Goal: Information Seeking & Learning: Learn about a topic

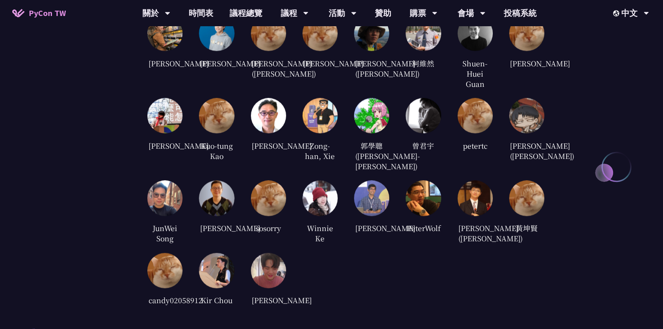
scroll to position [1477, 0]
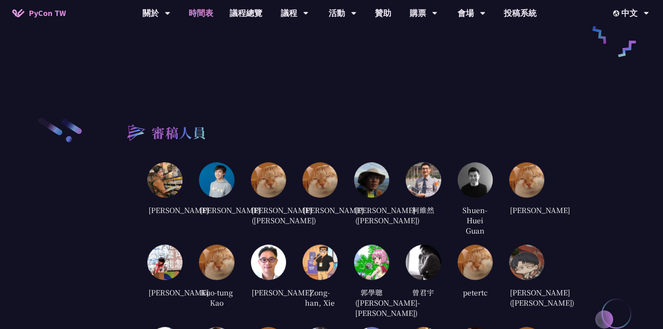
click at [203, 11] on link "時間表" at bounding box center [201, 13] width 41 height 26
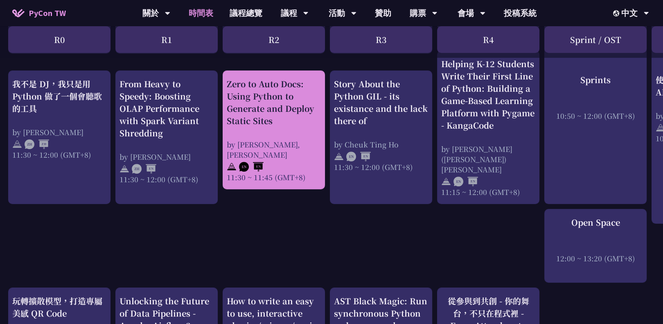
scroll to position [764, 0]
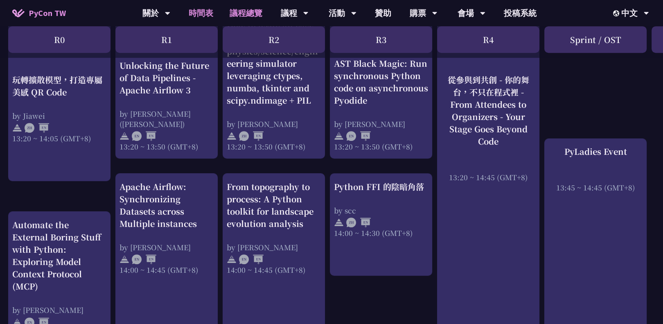
click at [242, 16] on link "議程總覽" at bounding box center [245, 13] width 49 height 26
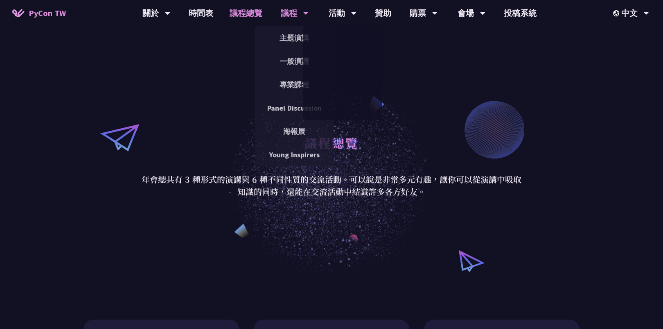
click at [279, 6] on div "議程 主題演講 一般演講 專業課程 Panel Discussion 海報展 Young Inspirers" at bounding box center [295, 13] width 48 height 26
click at [170, 7] on div "議程" at bounding box center [156, 13] width 28 height 26
click at [282, 43] on link "主題演講" at bounding box center [294, 37] width 79 height 19
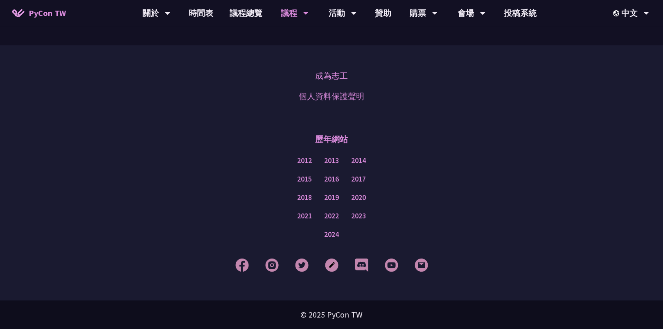
scroll to position [1456, 0]
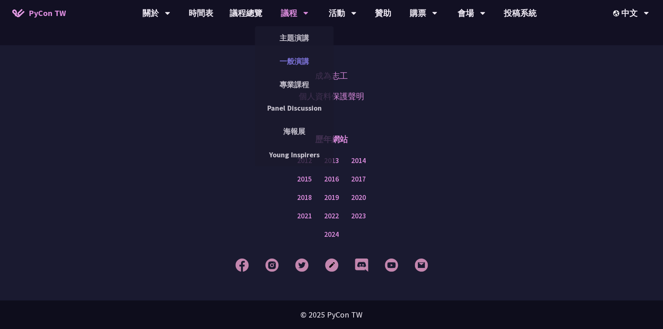
click at [290, 62] on link "一般演講" at bounding box center [294, 61] width 79 height 19
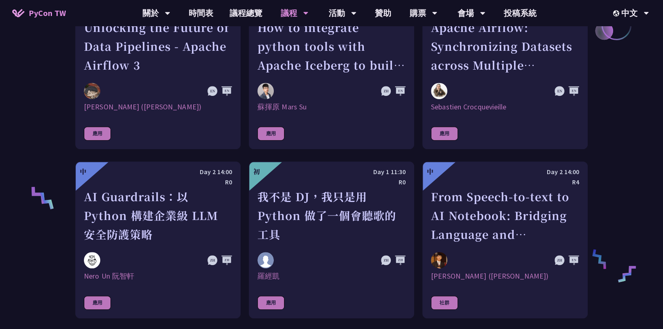
scroll to position [164, 0]
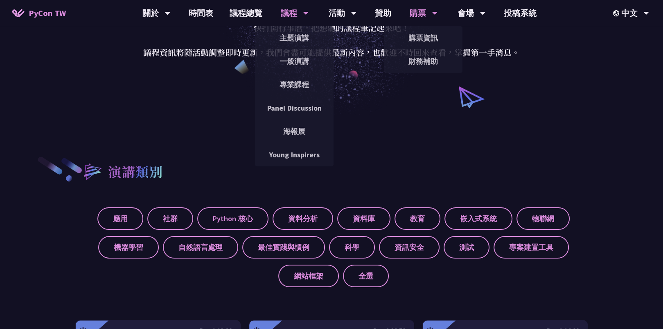
click at [170, 20] on div "購票" at bounding box center [156, 13] width 28 height 26
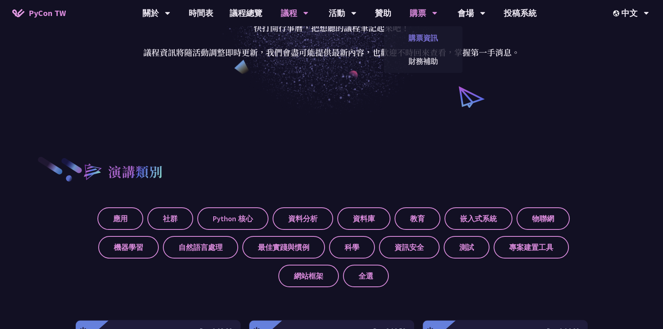
click at [423, 42] on link "購票資訊" at bounding box center [423, 37] width 79 height 19
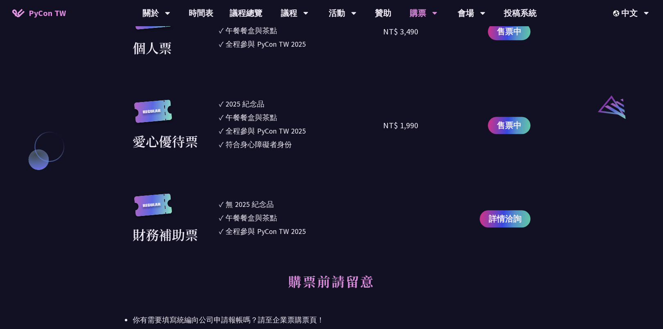
scroll to position [873, 0]
